Goal: Task Accomplishment & Management: Complete application form

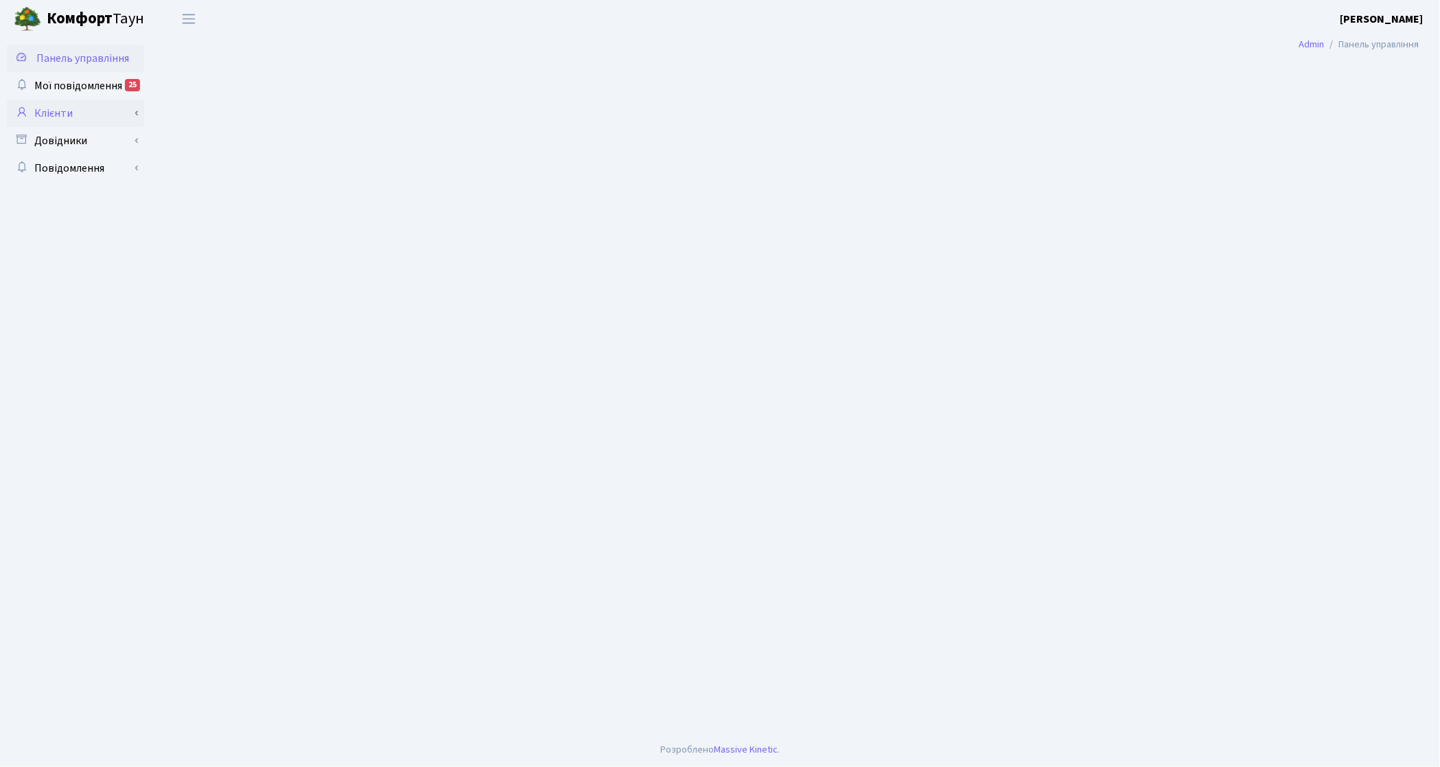
click at [70, 110] on link "Клієнти" at bounding box center [75, 113] width 137 height 27
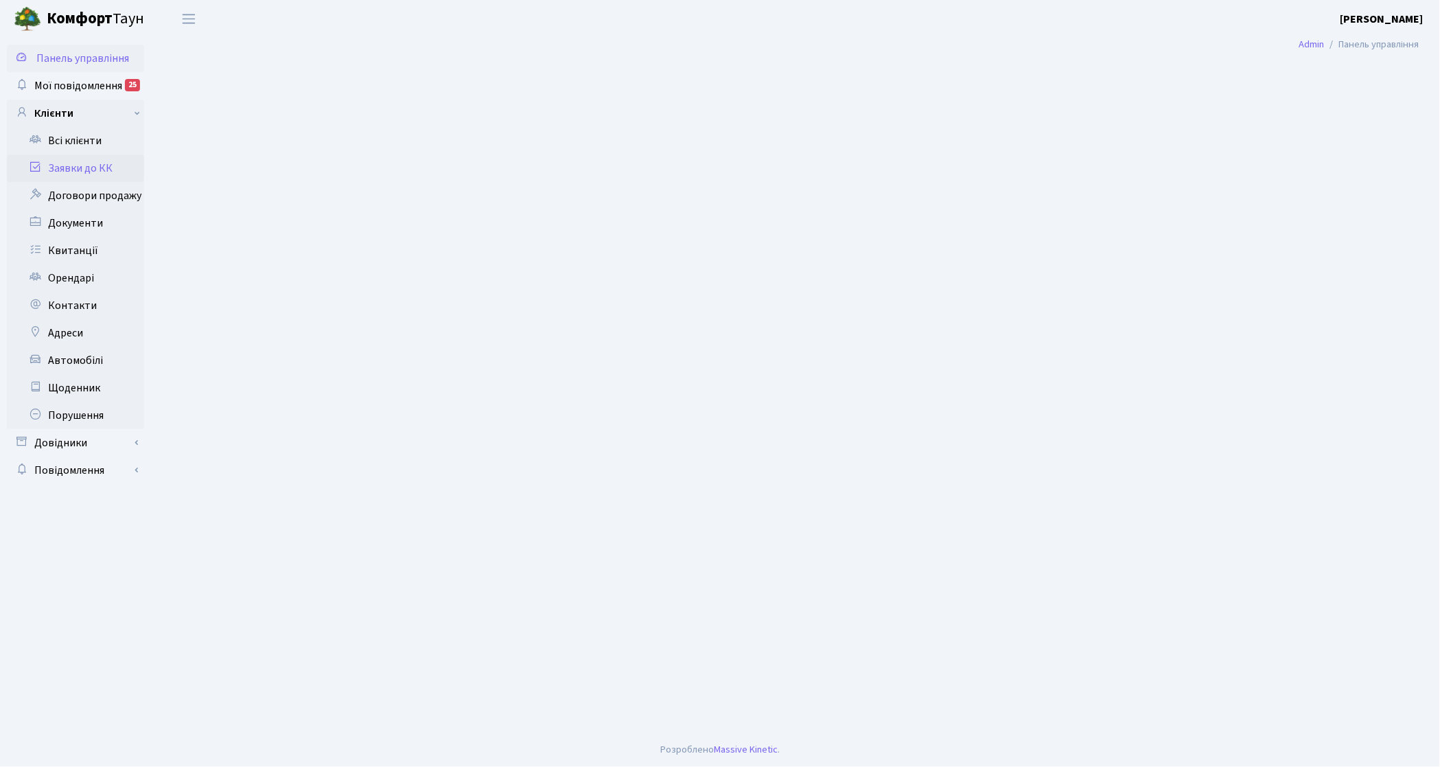
click at [70, 158] on link "Заявки до КК" at bounding box center [75, 167] width 137 height 27
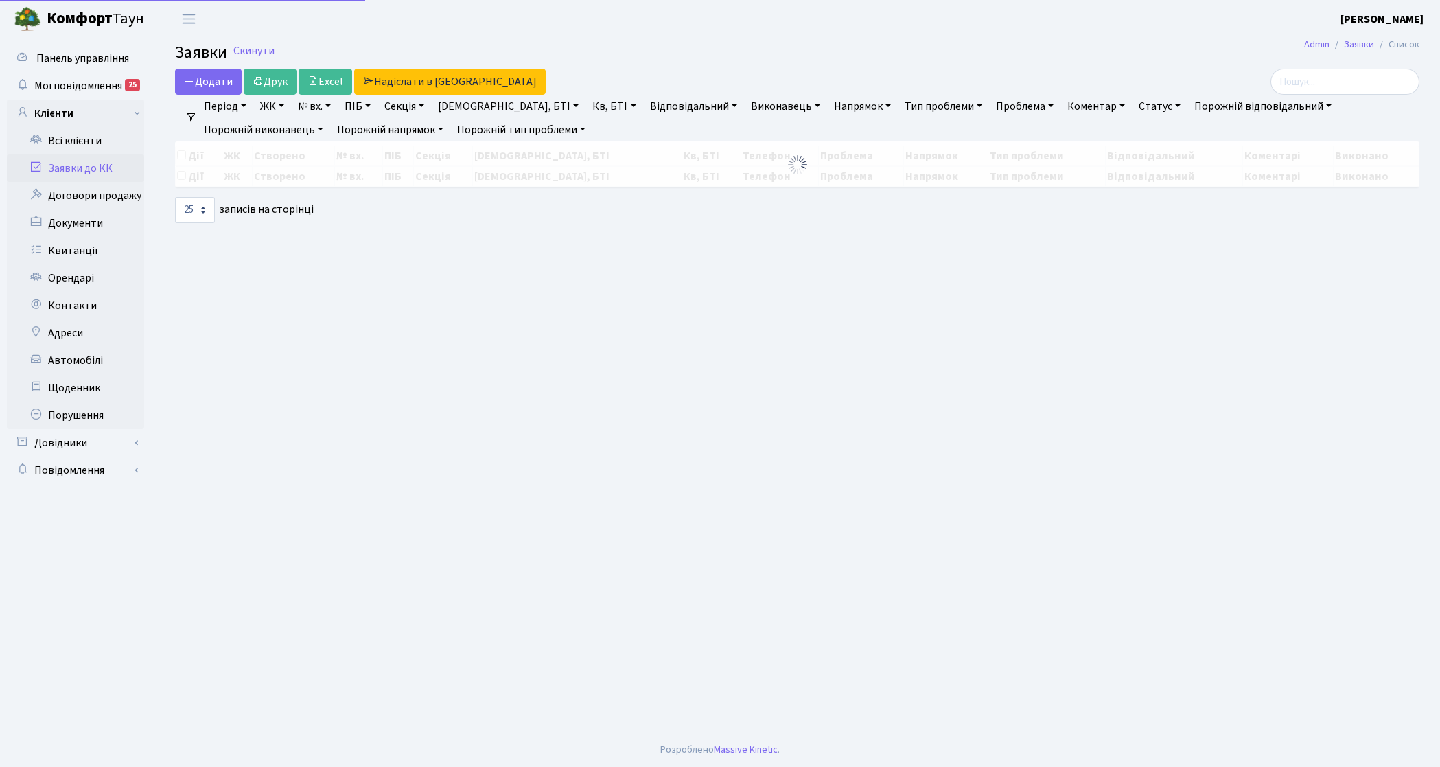
select select "25"
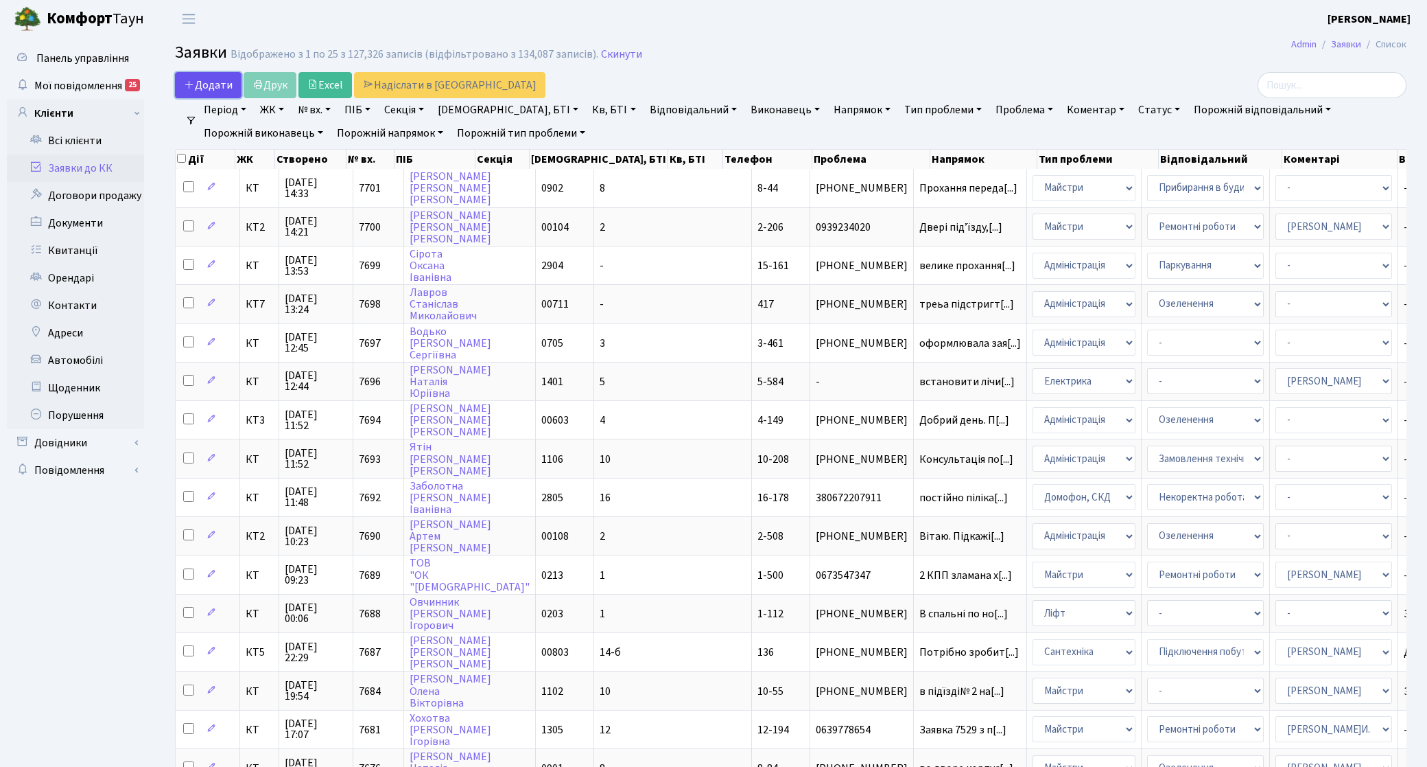
click at [202, 78] on span "Додати" at bounding box center [208, 85] width 49 height 15
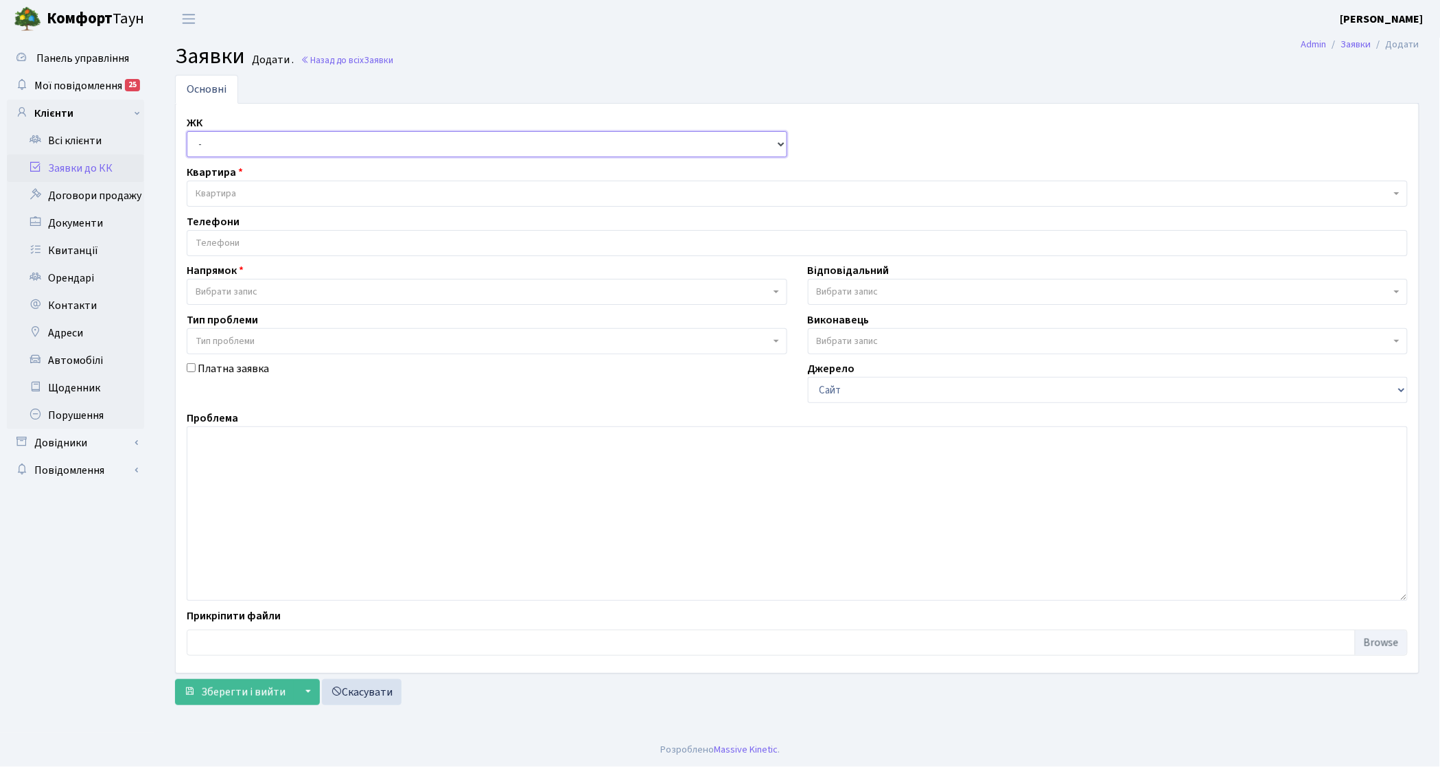
click at [208, 139] on select "- КТ, вул. Регенераторна, 4 КТ2, просп. Соборності, 17 КТ3, вул. Березнева, 16 …" at bounding box center [487, 144] width 600 height 26
select select "295"
click at [187, 132] on select "- КТ, вул. Регенераторна, 4 КТ2, просп. Соборності, 17 КТ3, вул. Березнева, 16 …" at bounding box center [487, 144] width 600 height 26
select select
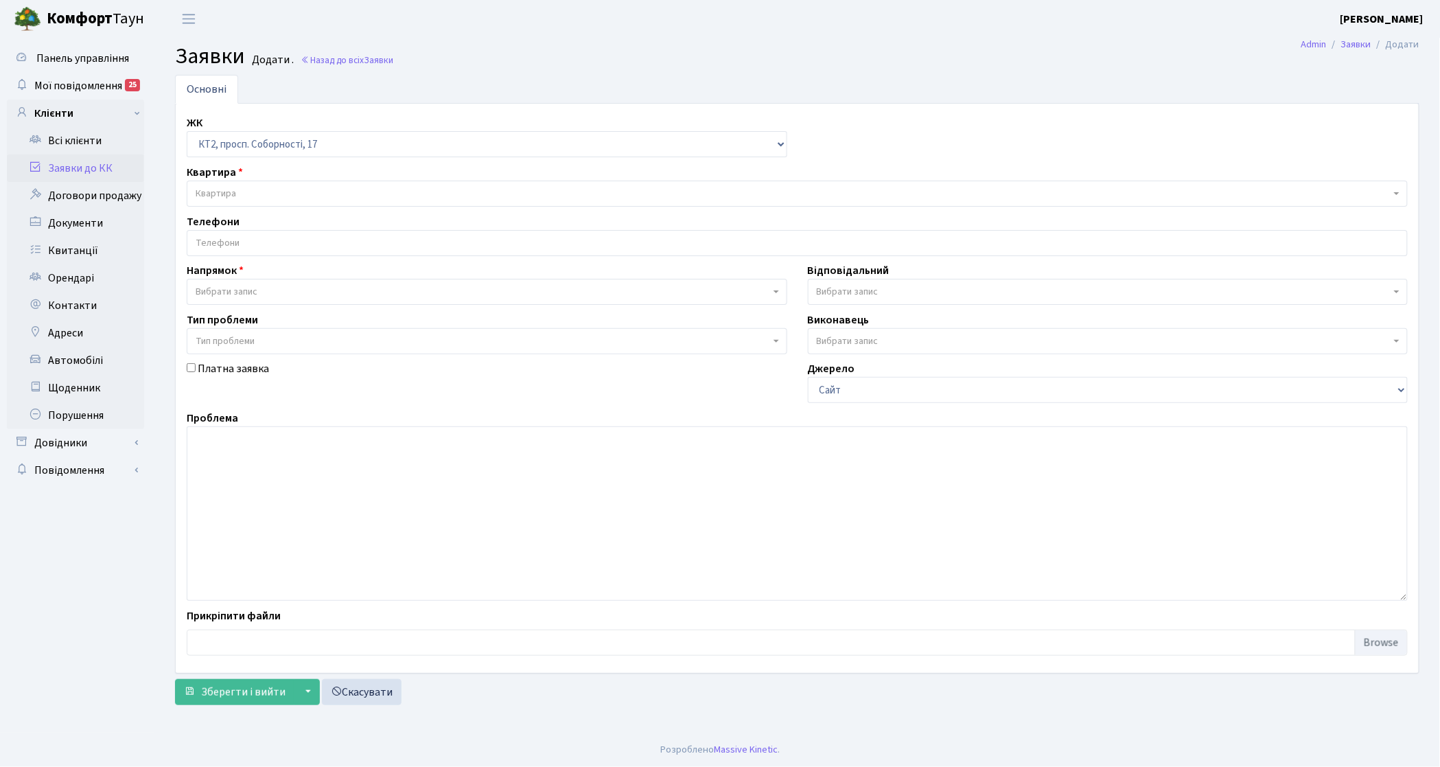
click at [231, 201] on span "Квартира" at bounding box center [797, 193] width 1221 height 26
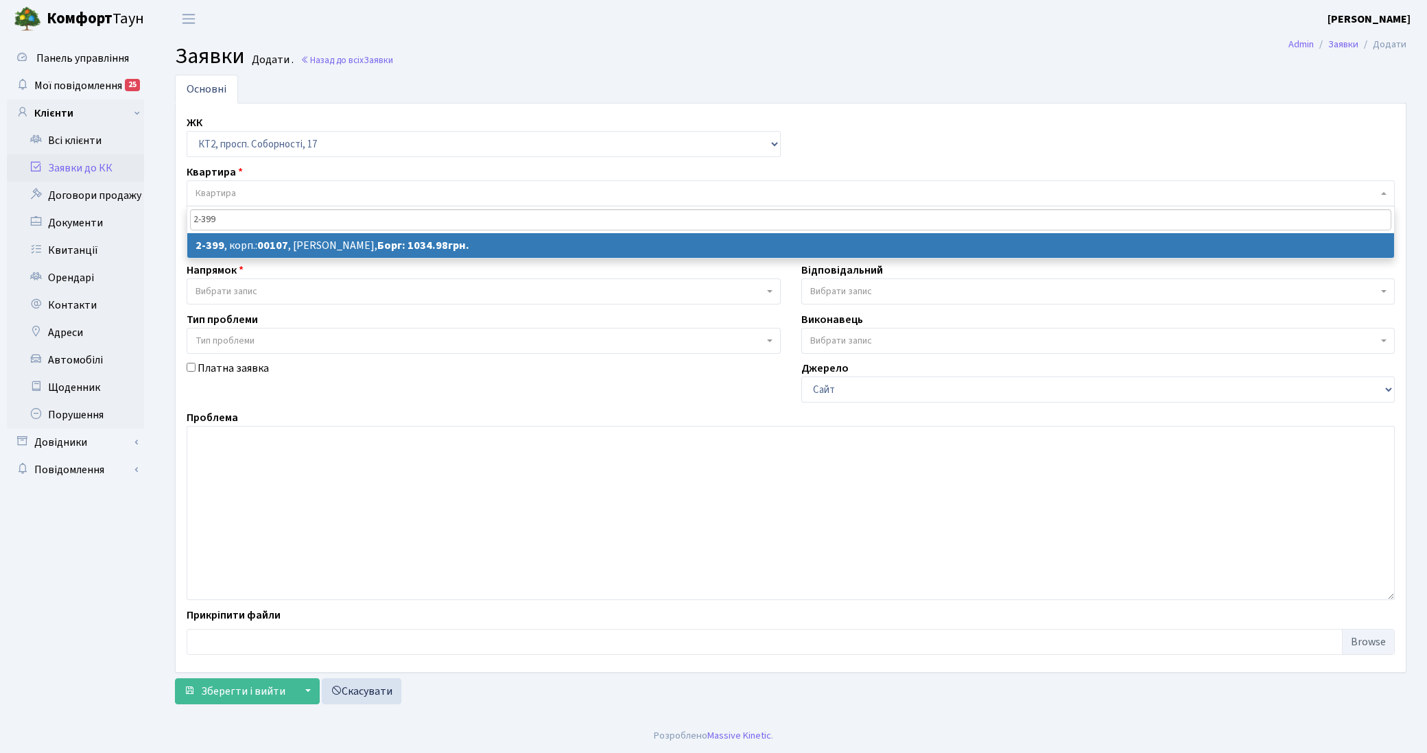
type input "2-399"
select select
select select "15448"
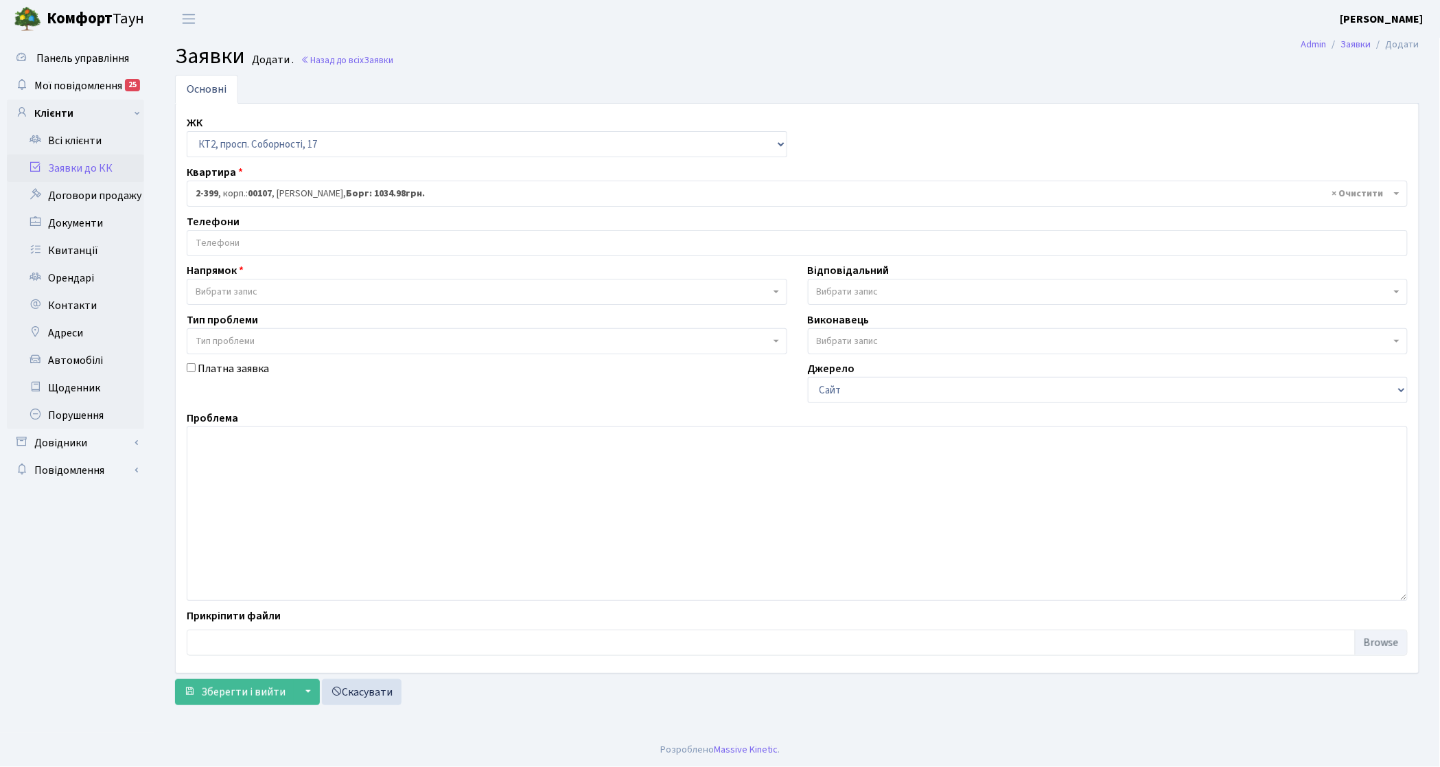
click at [319, 252] on input "search" at bounding box center [796, 243] width 1219 height 25
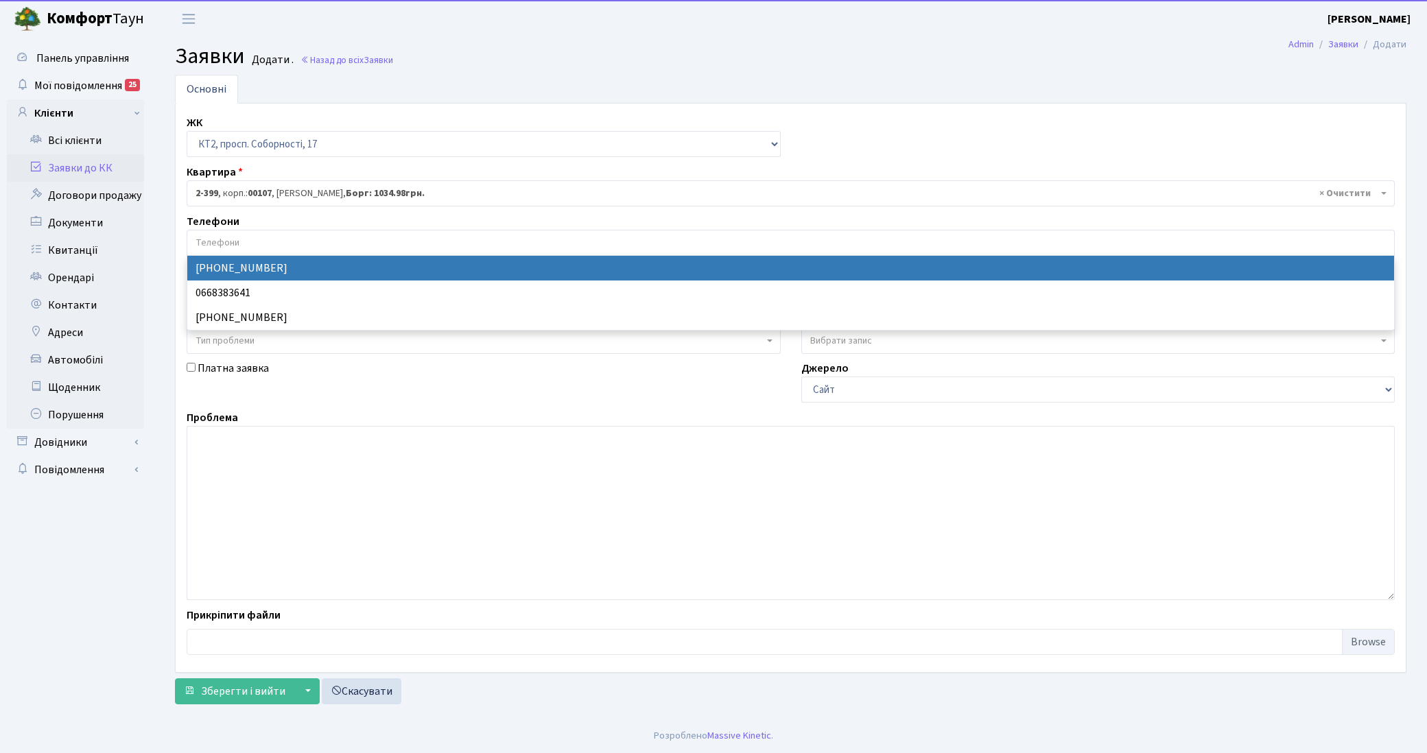
select select "115393"
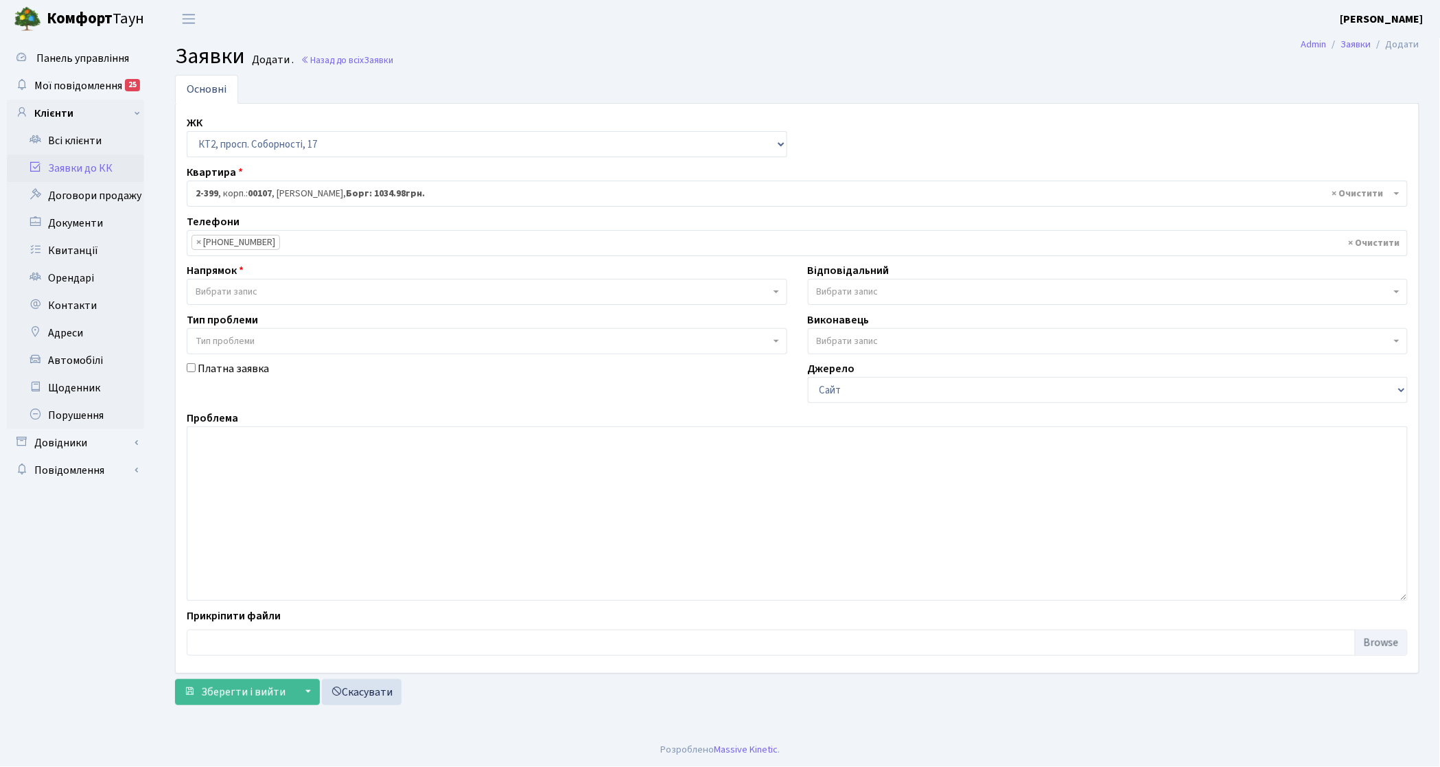
click at [310, 290] on span "Вибрати запис" at bounding box center [483, 292] width 574 height 14
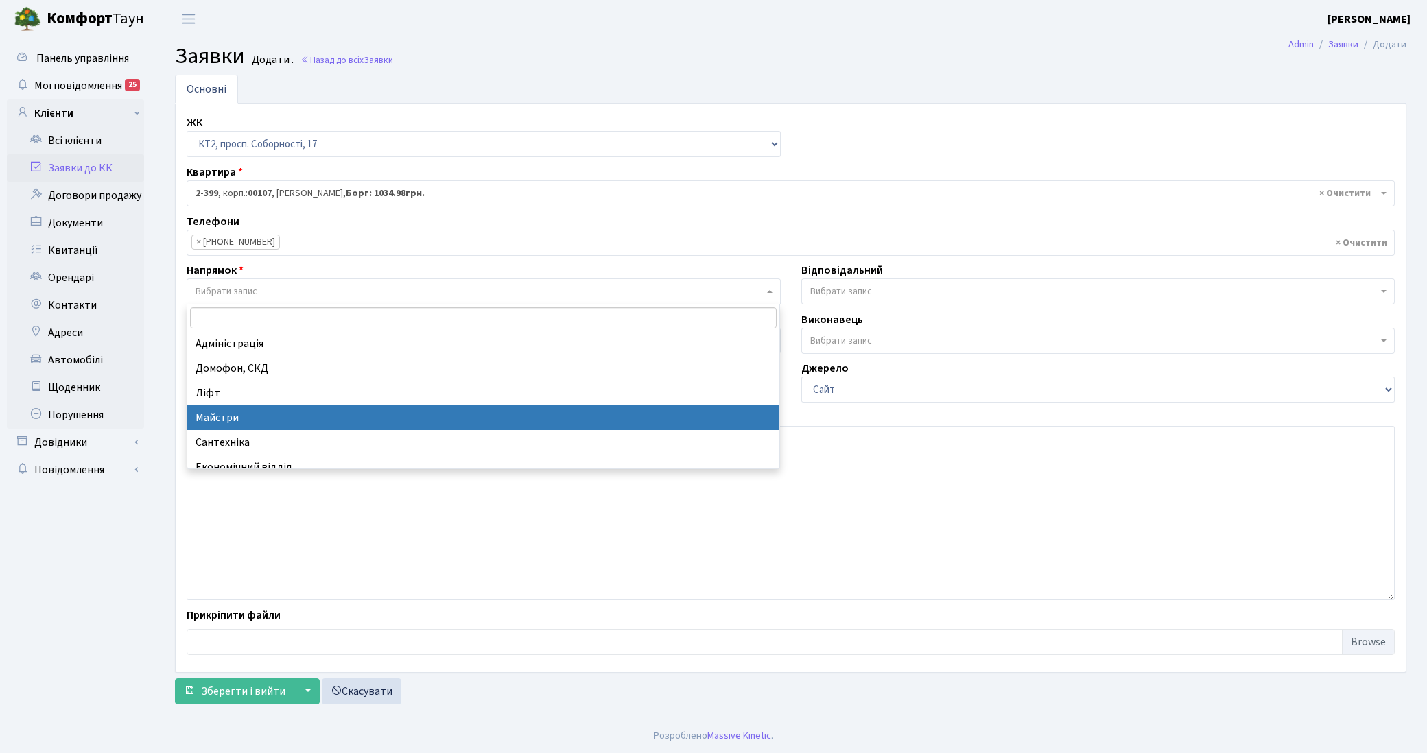
select select "1"
select select
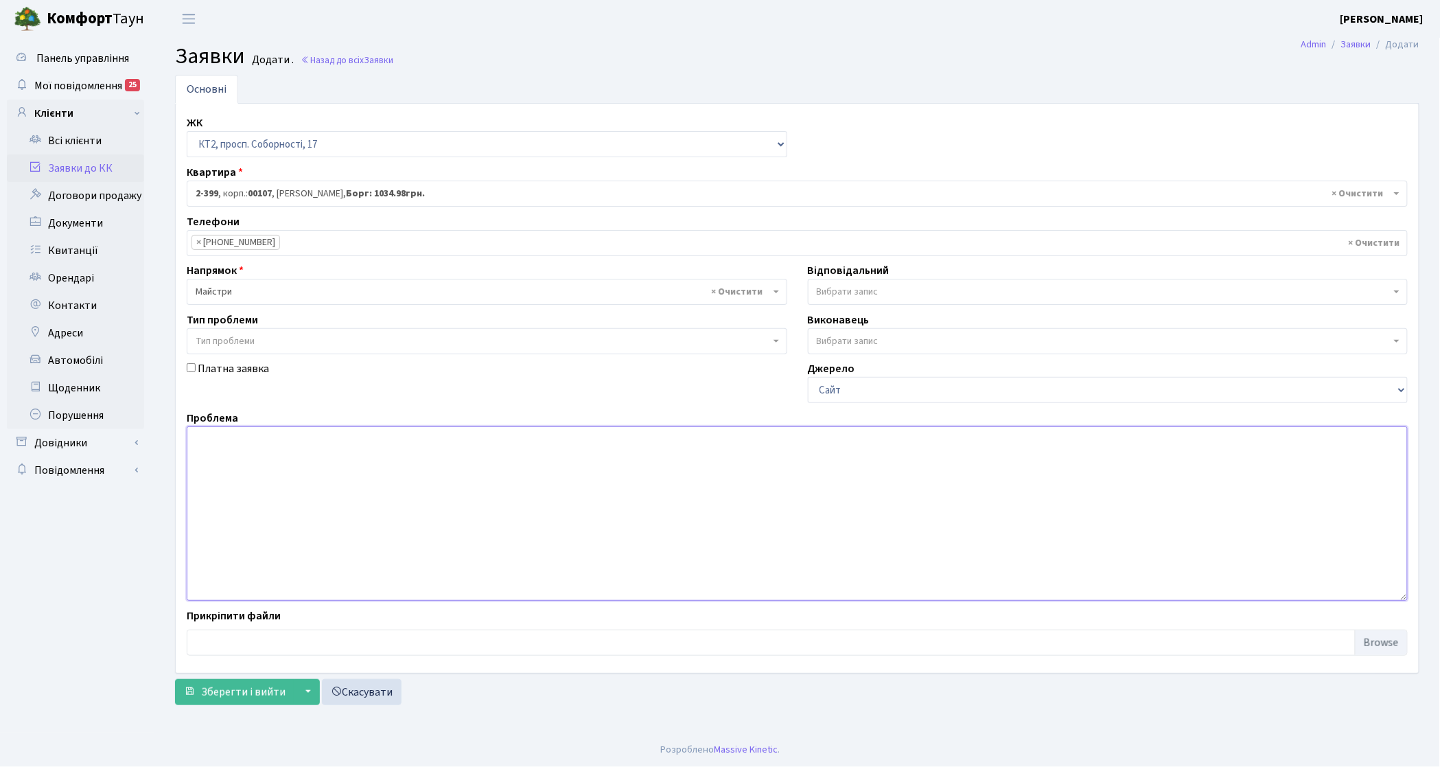
click at [297, 479] on textarea at bounding box center [797, 513] width 1221 height 174
type textarea "п"
type textarea "сек.7 4 поверх не закриваються двері /вихід на балкон"
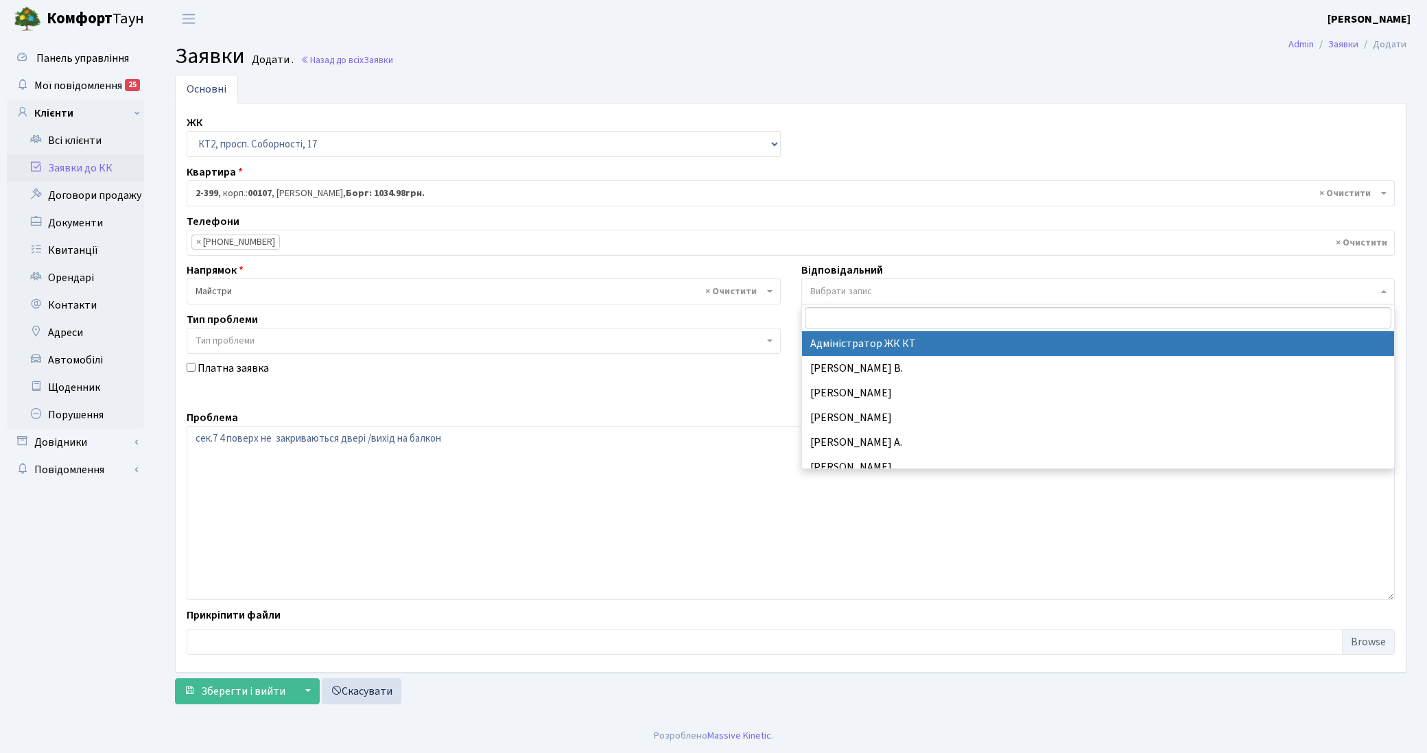
click at [889, 290] on span "Вибрати запис" at bounding box center [1094, 292] width 568 height 14
type input "на"
select select "42"
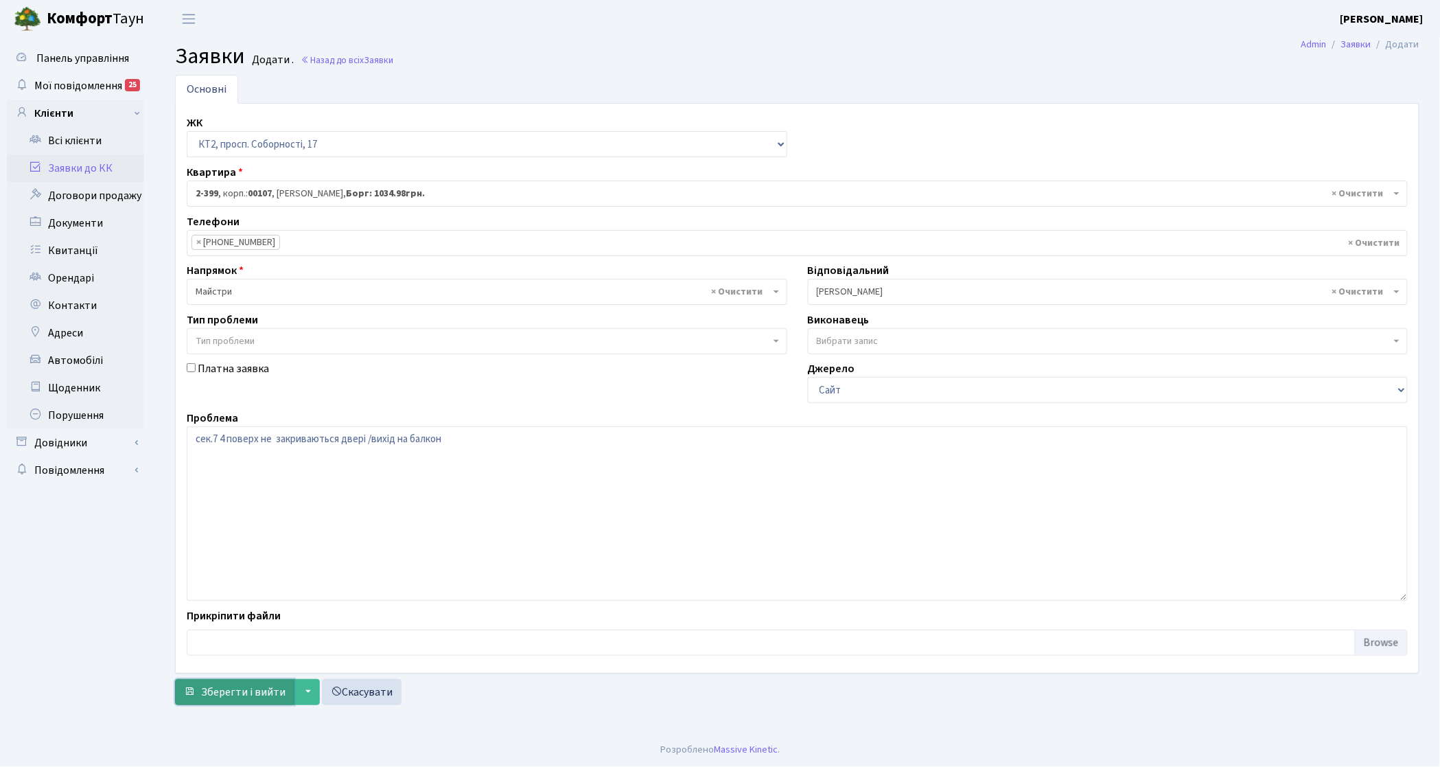
click at [235, 694] on span "Зберегти і вийти" at bounding box center [243, 691] width 84 height 15
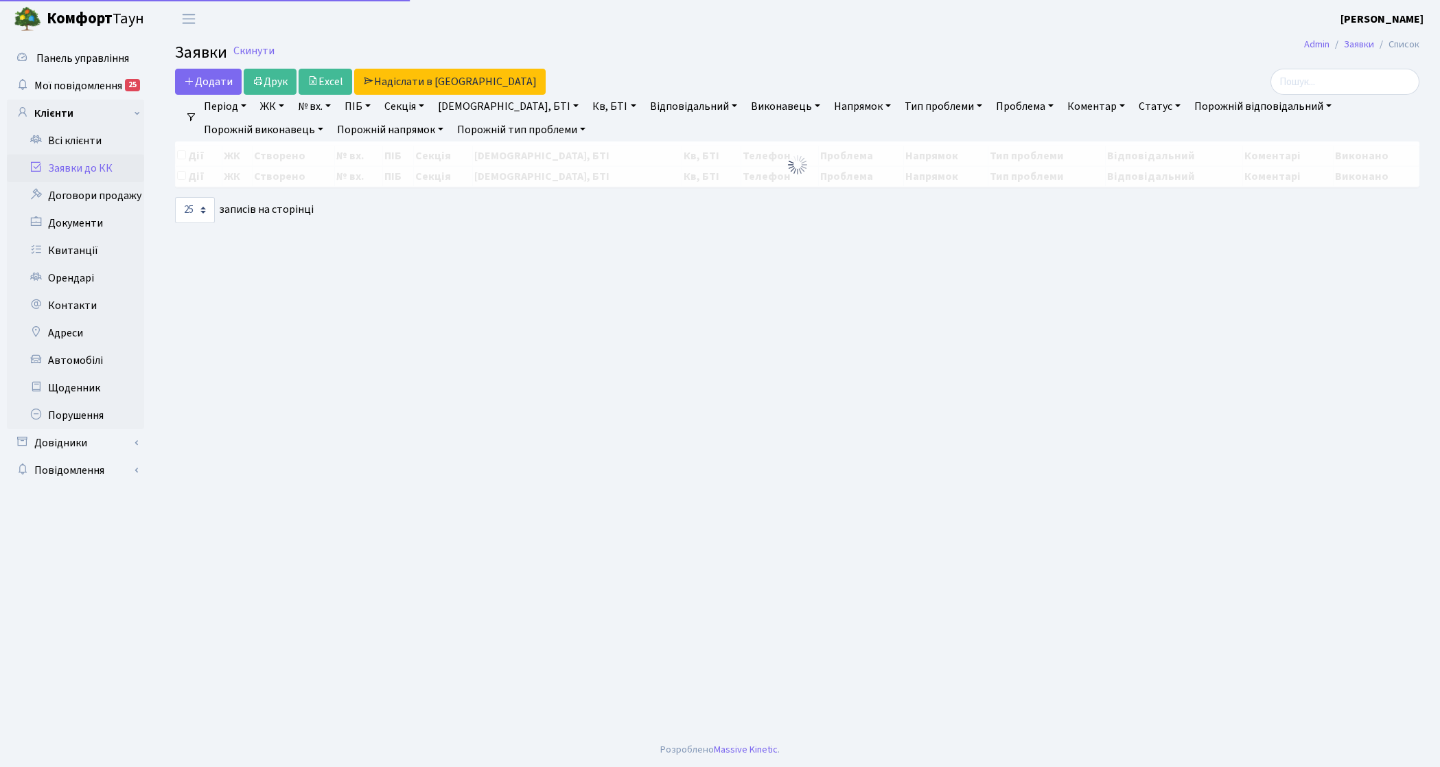
select select "25"
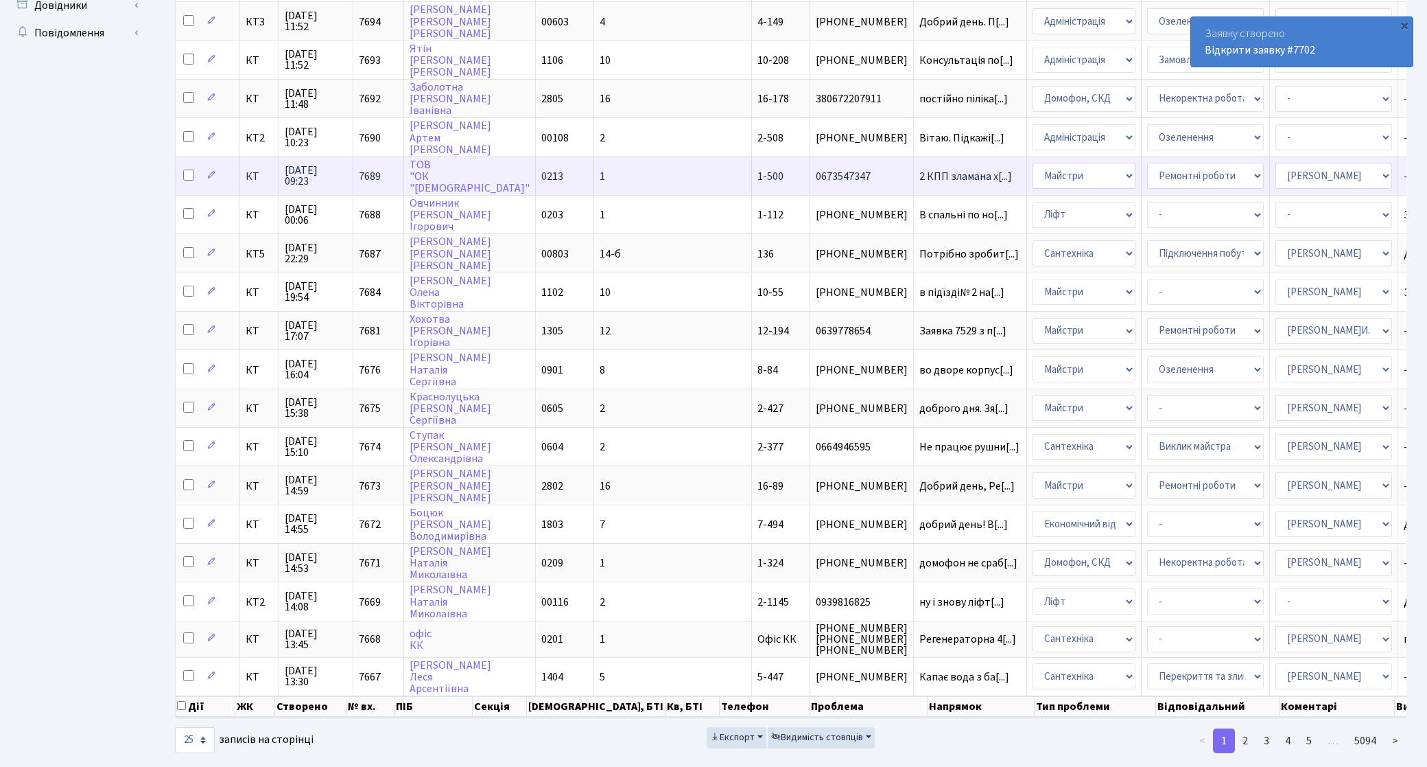
scroll to position [452, 0]
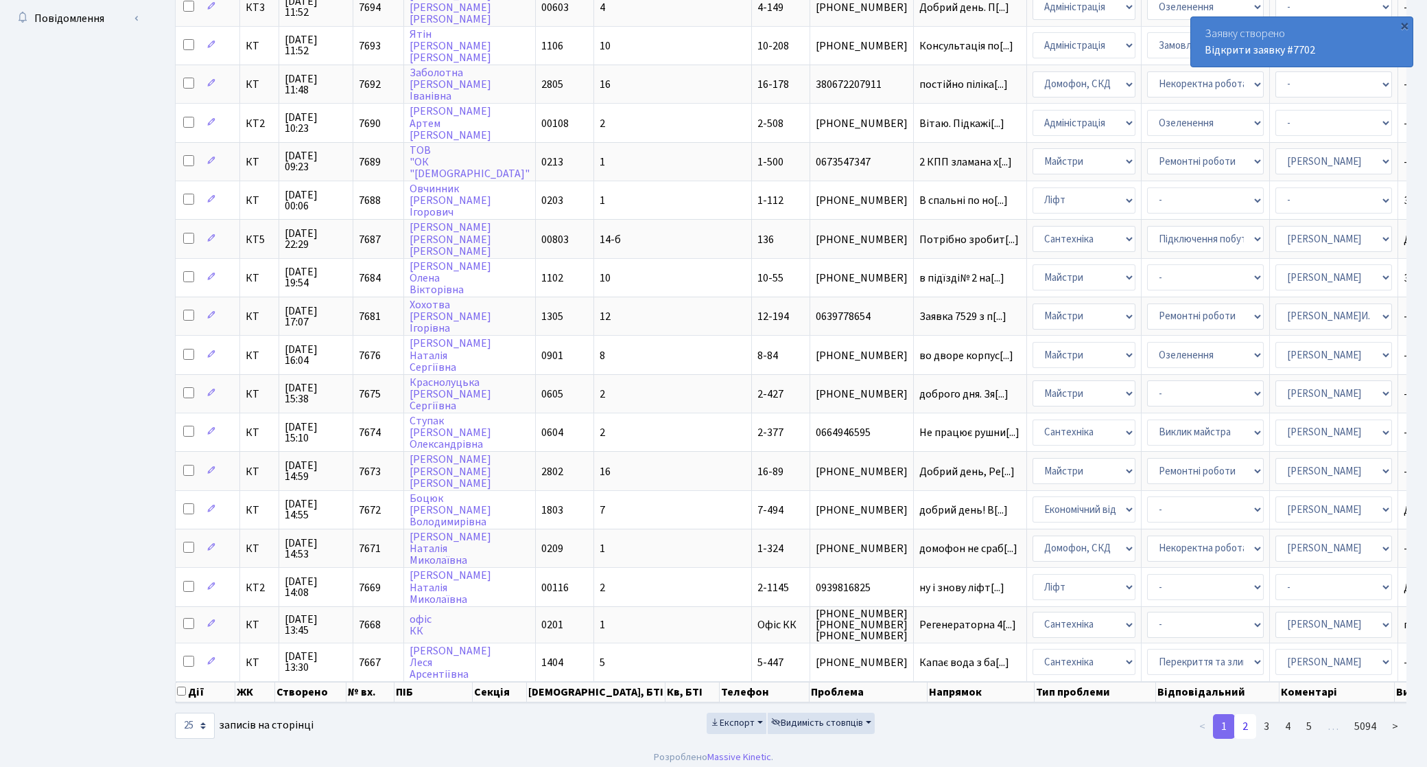
click at [1249, 723] on link "2" at bounding box center [1246, 726] width 22 height 25
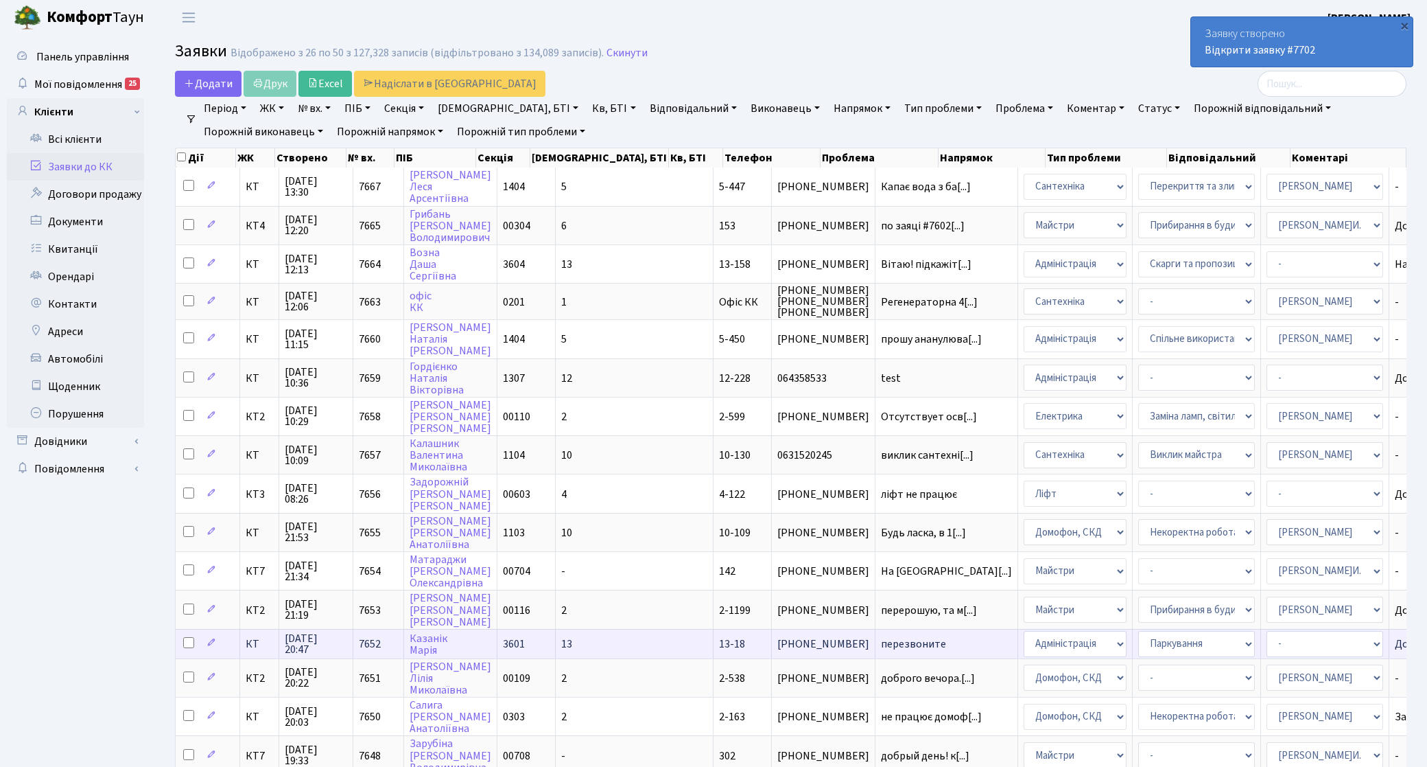
scroll to position [0, 0]
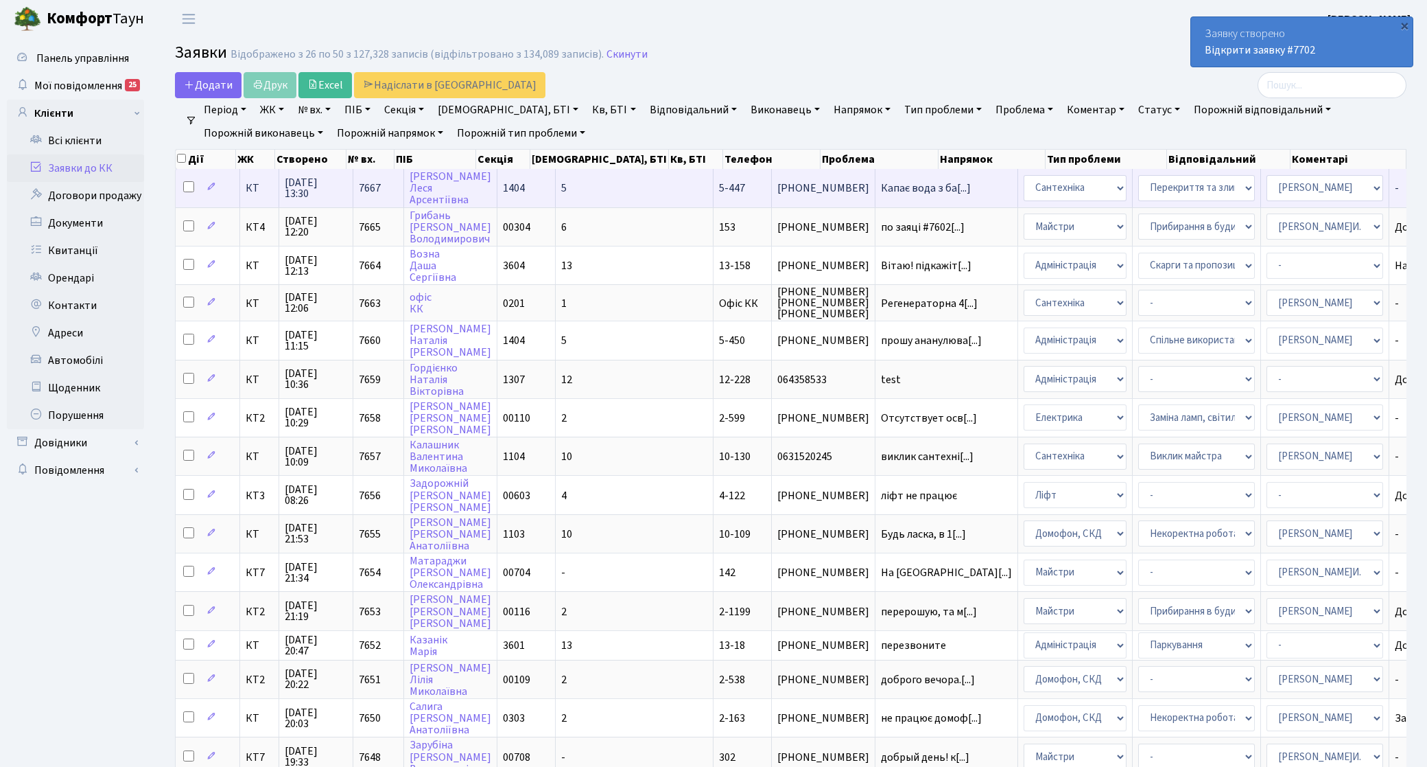
click at [254, 186] on span "КТ" at bounding box center [259, 188] width 27 height 11
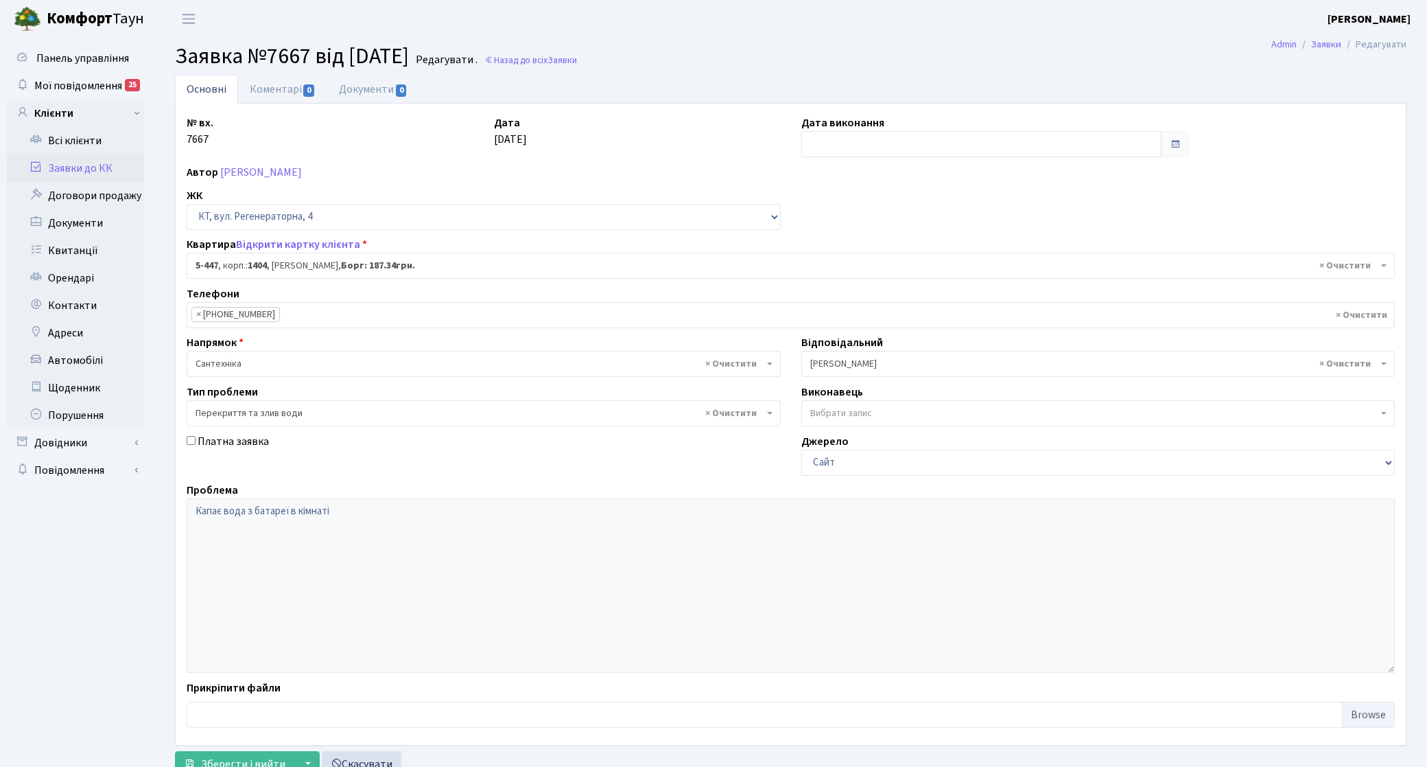
select select "2055"
select select "32"
click at [263, 75] on link "Коментарі 0" at bounding box center [282, 89] width 89 height 28
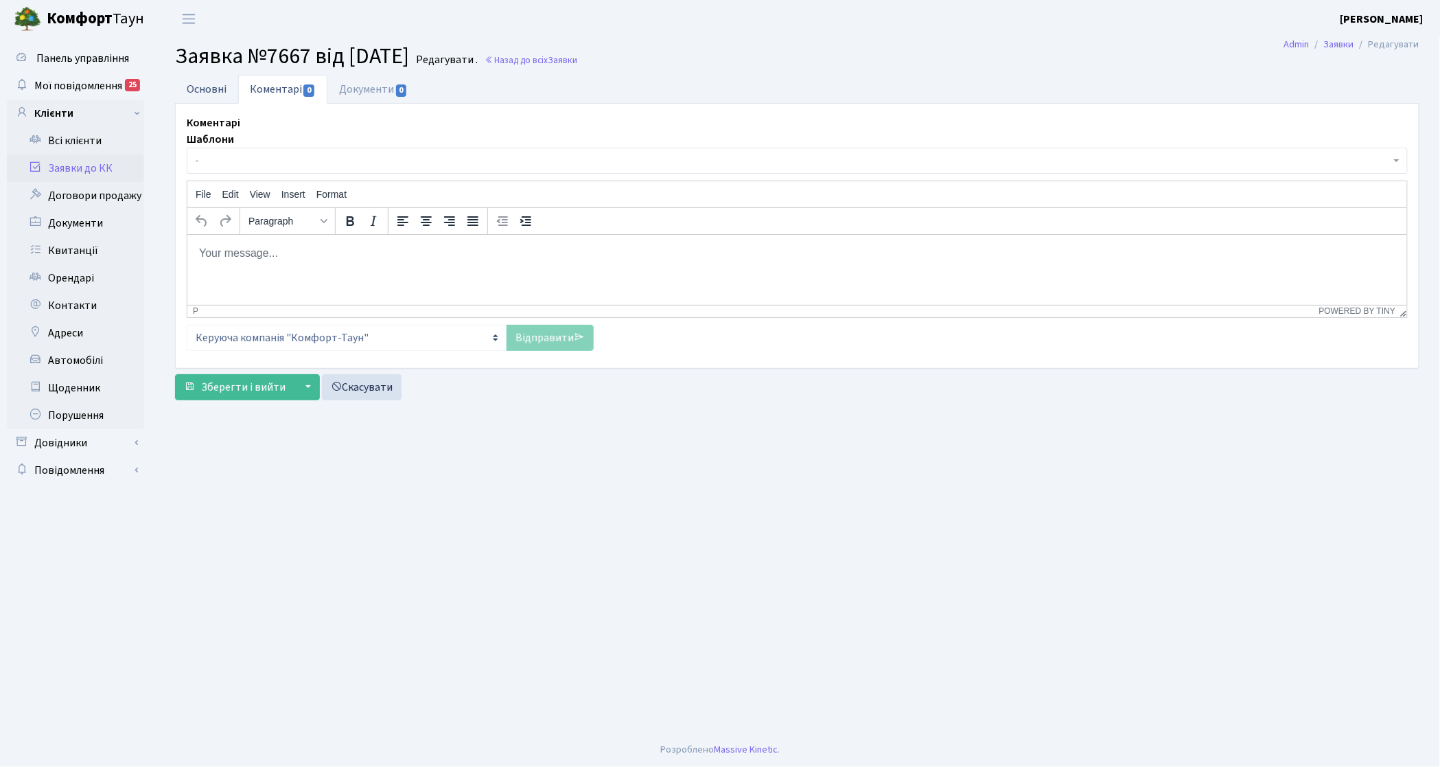
click at [206, 93] on link "Основні" at bounding box center [206, 89] width 63 height 28
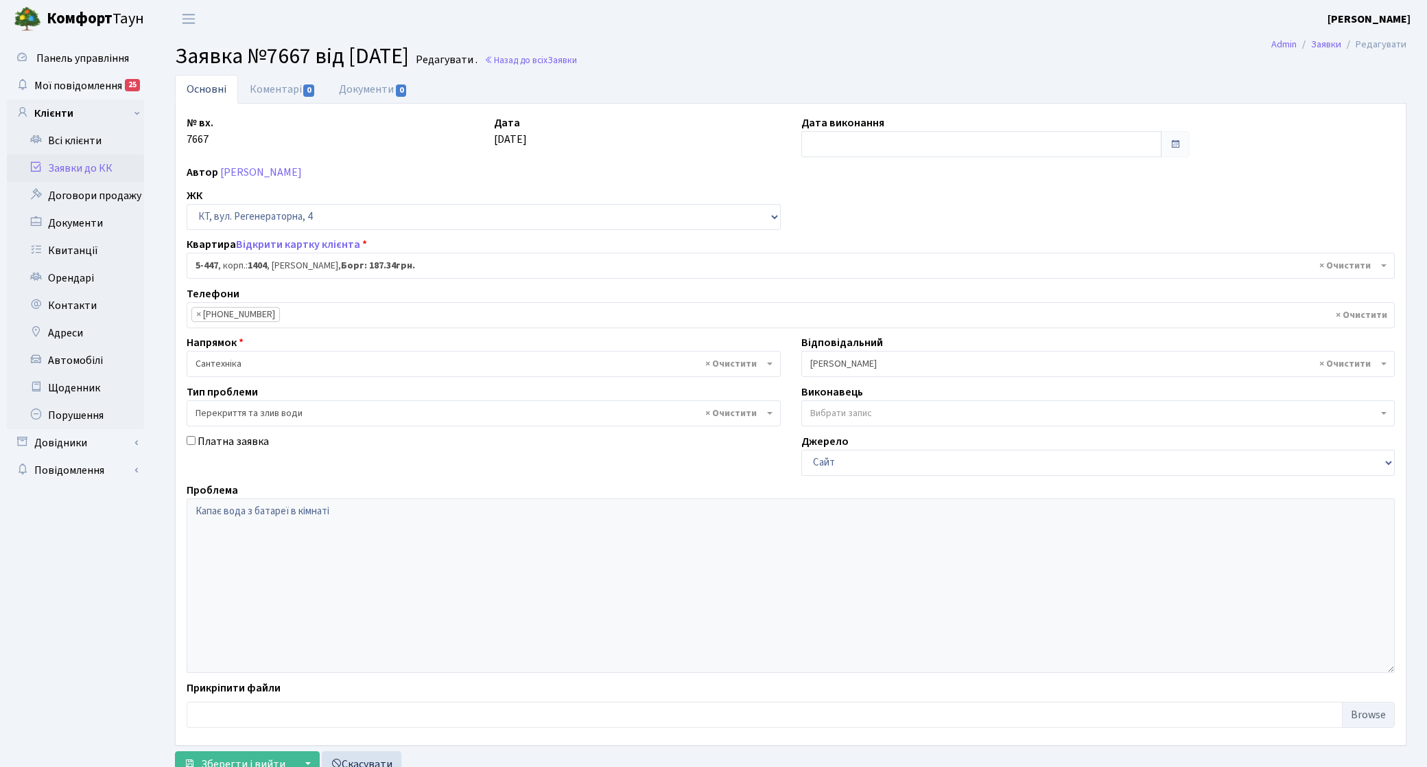
click at [84, 165] on link "Заявки до КК" at bounding box center [75, 167] width 137 height 27
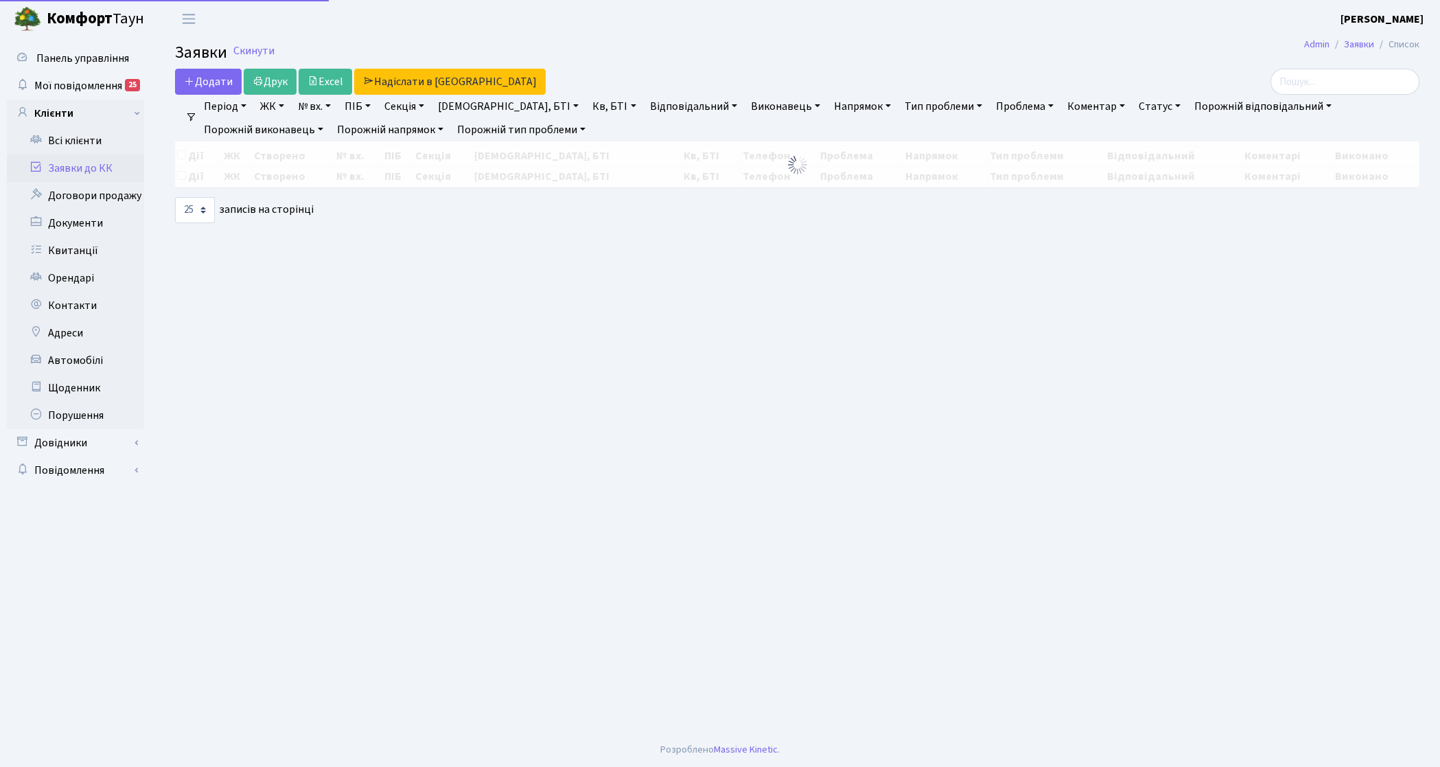
select select "25"
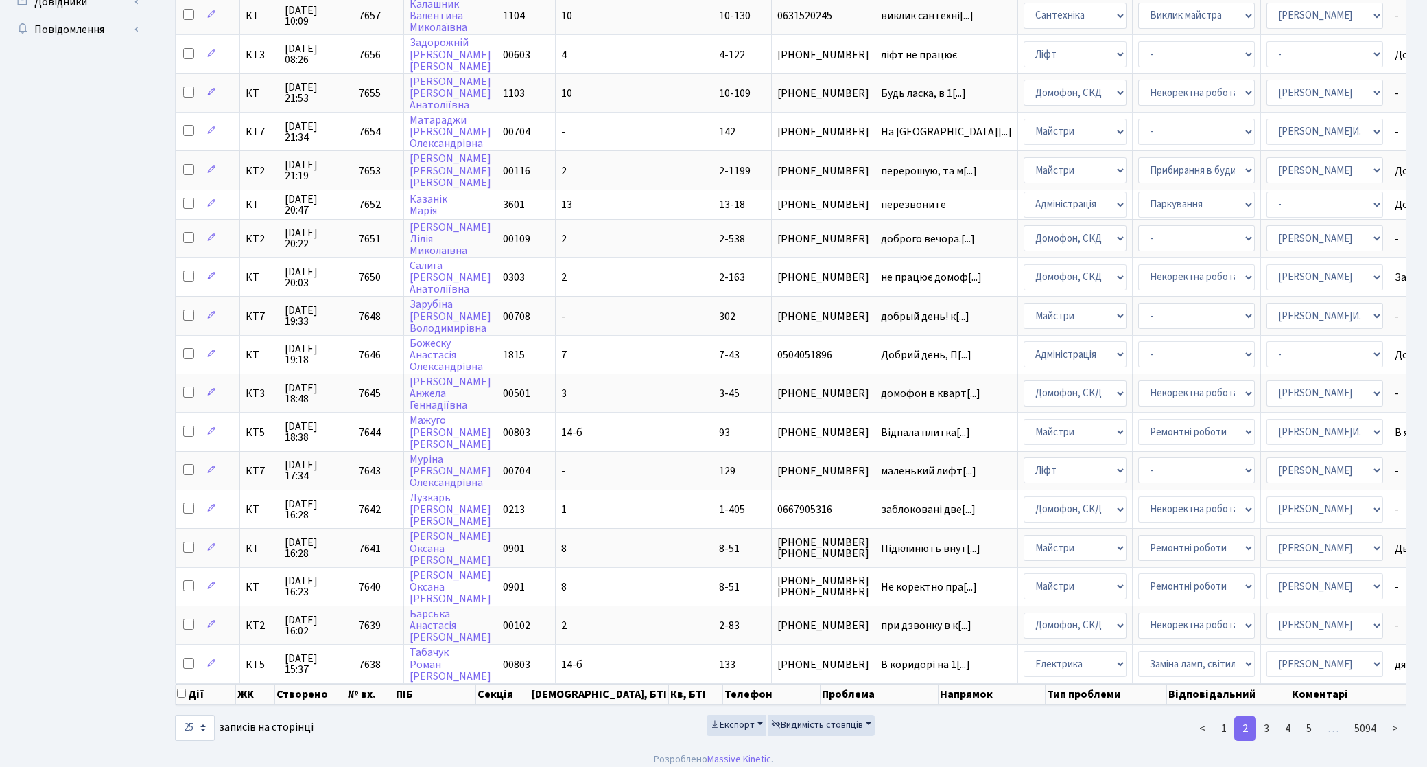
scroll to position [443, 0]
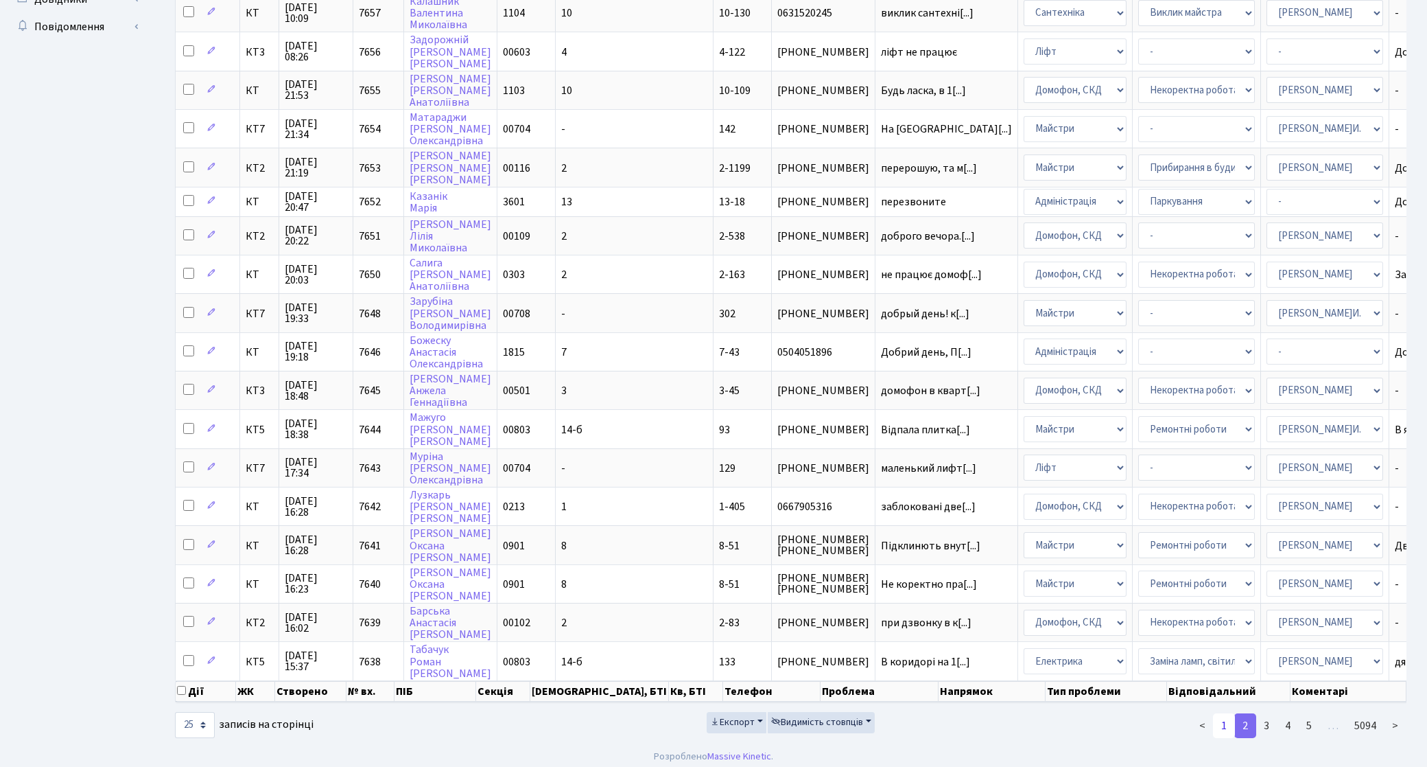
click at [1223, 713] on link "1" at bounding box center [1224, 725] width 22 height 25
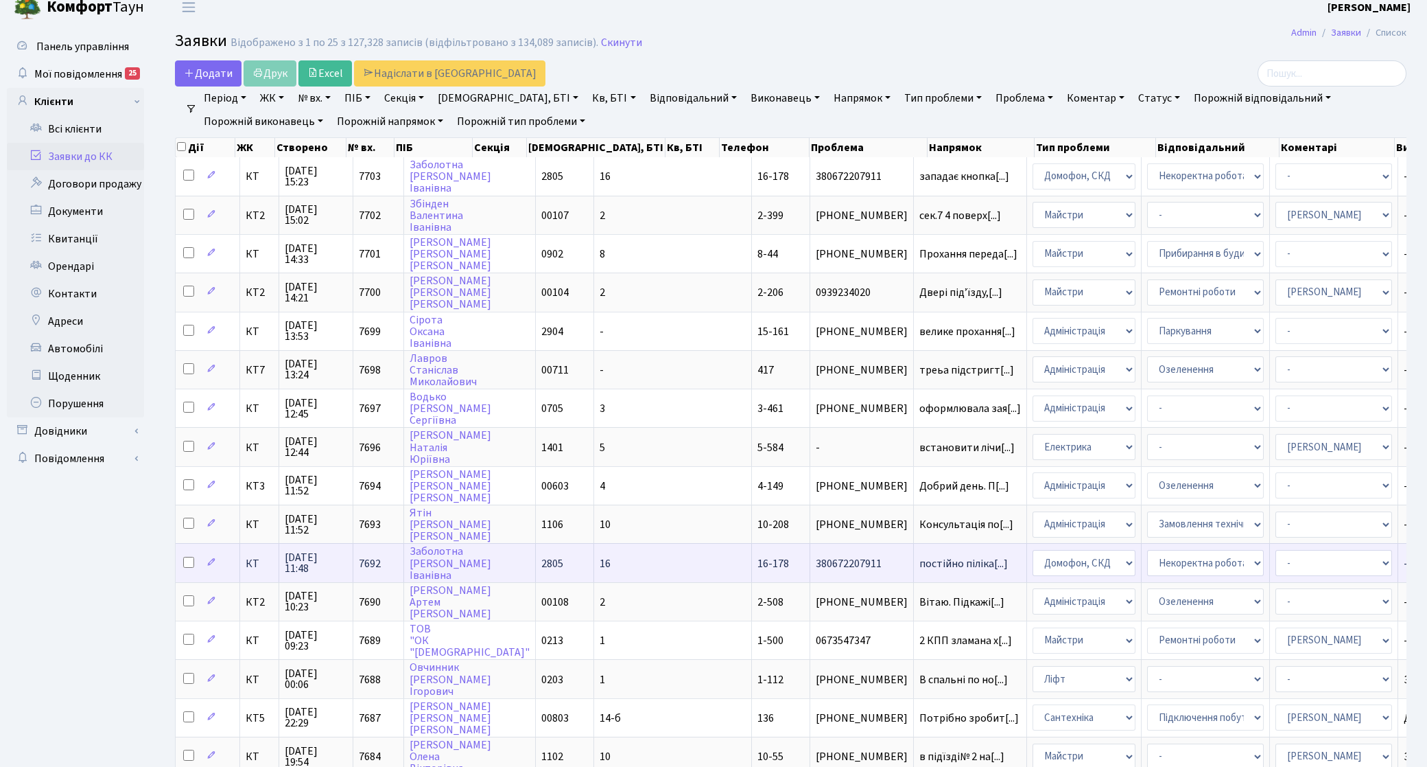
scroll to position [0, 0]
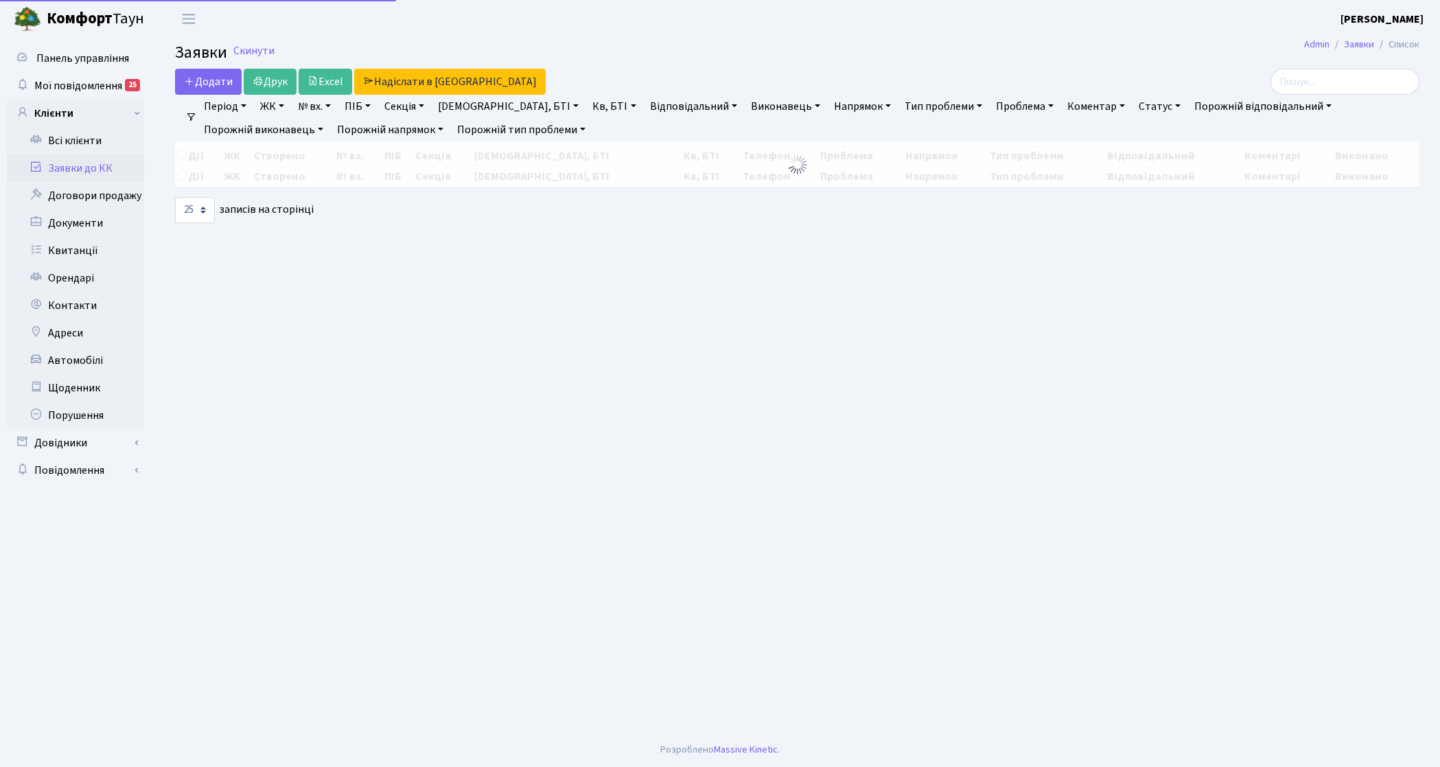
select select "25"
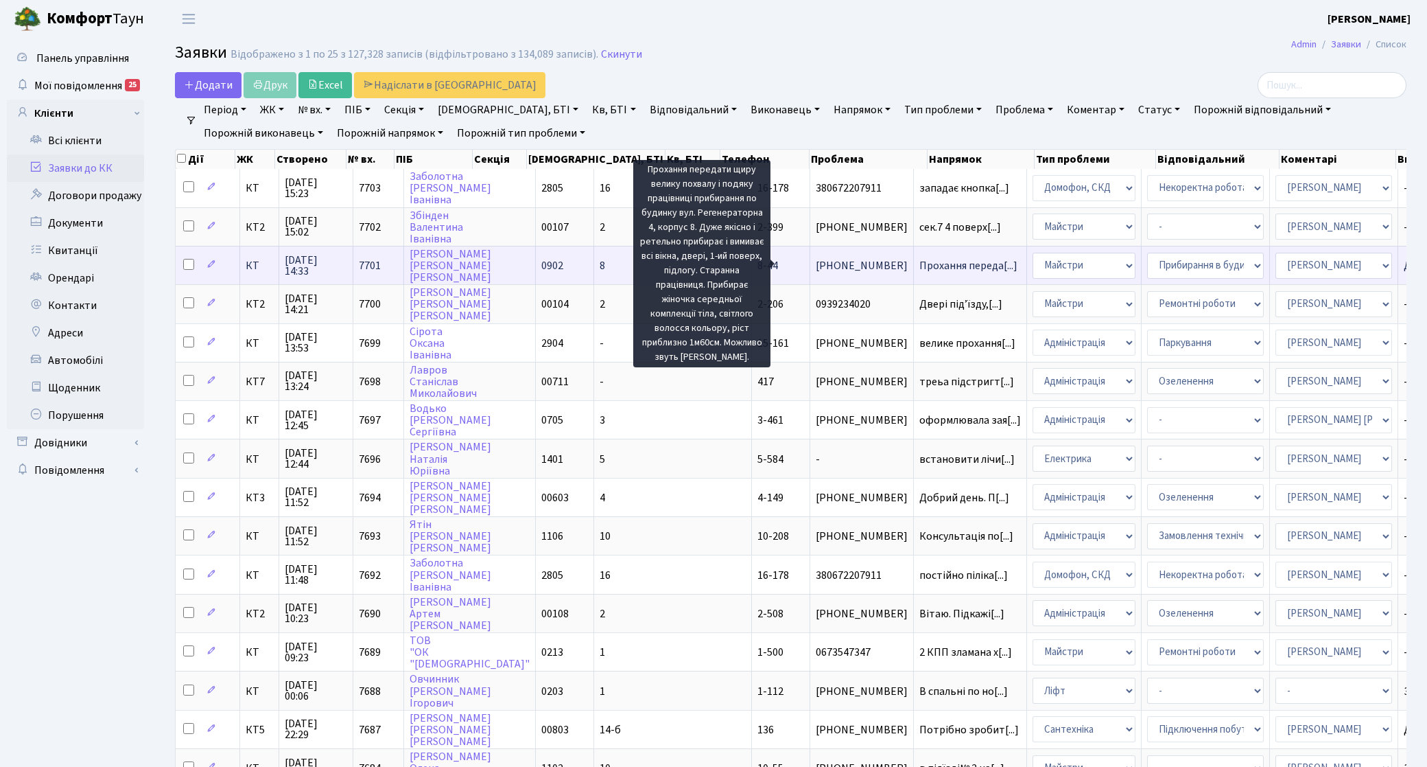
click at [920, 264] on span "Прохання переда[...]" at bounding box center [969, 265] width 98 height 15
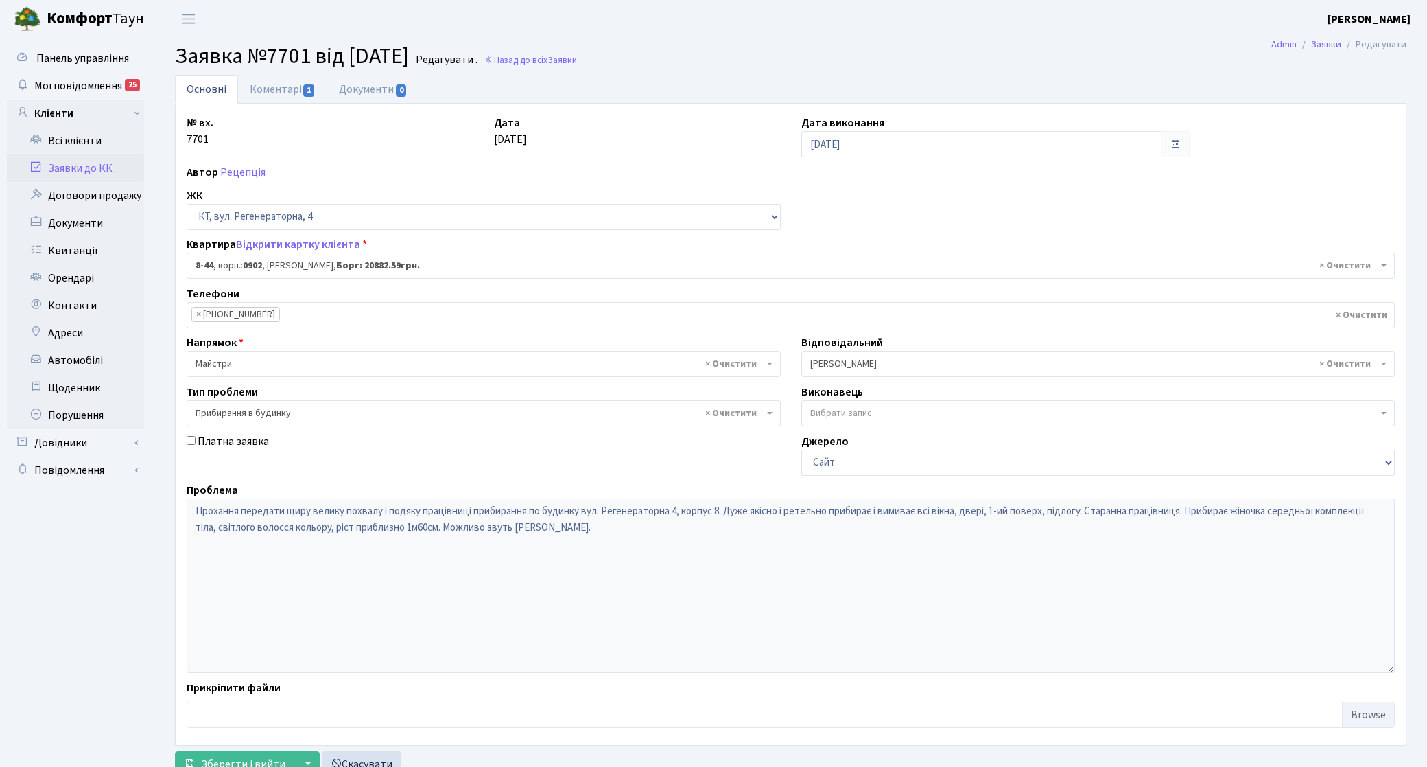
select select "6421"
select select "58"
